Goal: Register for event/course

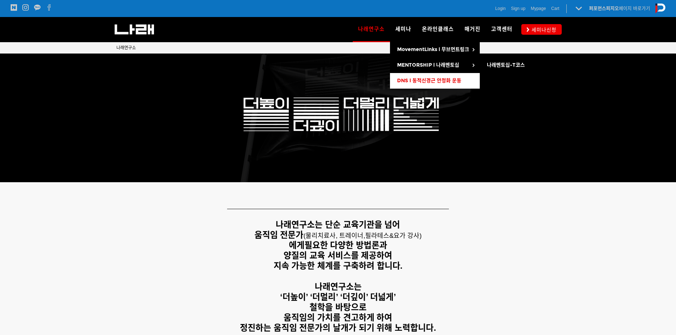
click at [431, 77] on link "DNS l 동적신경근 안정화 운동" at bounding box center [435, 81] width 90 height 16
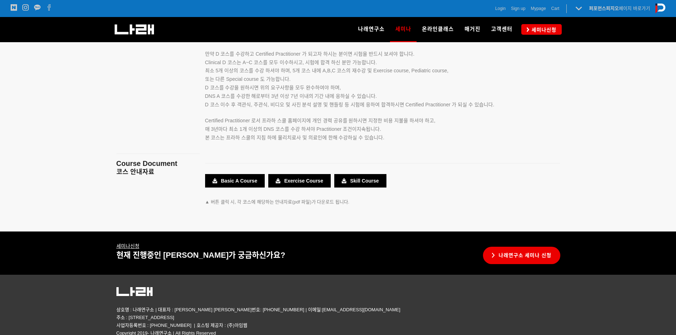
scroll to position [1270, 0]
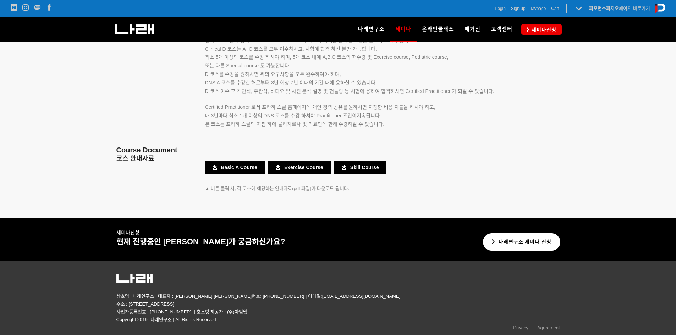
click at [492, 246] on link "나래연구소 세미나 신청" at bounding box center [522, 242] width 78 height 17
